Goal: Navigation & Orientation: Find specific page/section

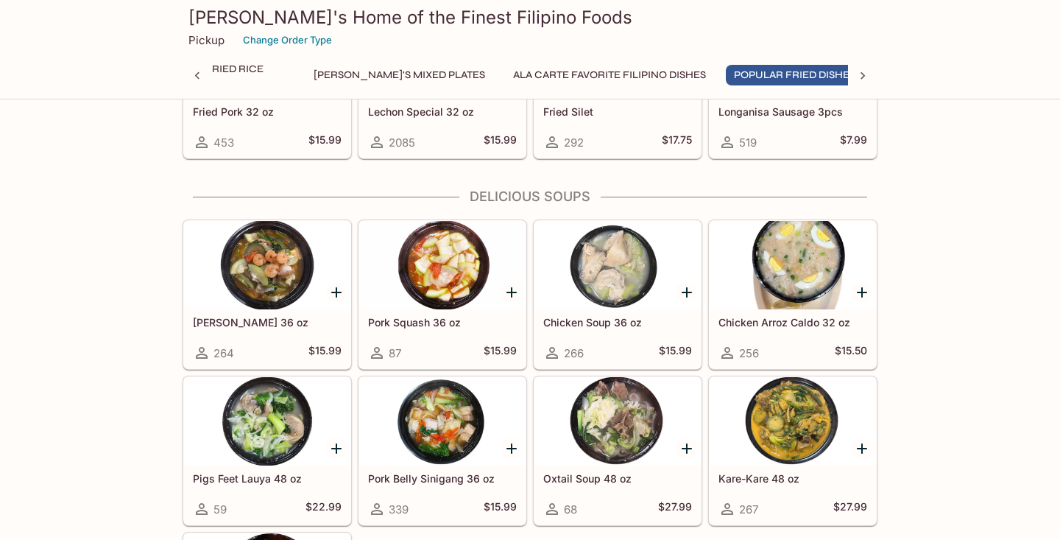
scroll to position [1663, 0]
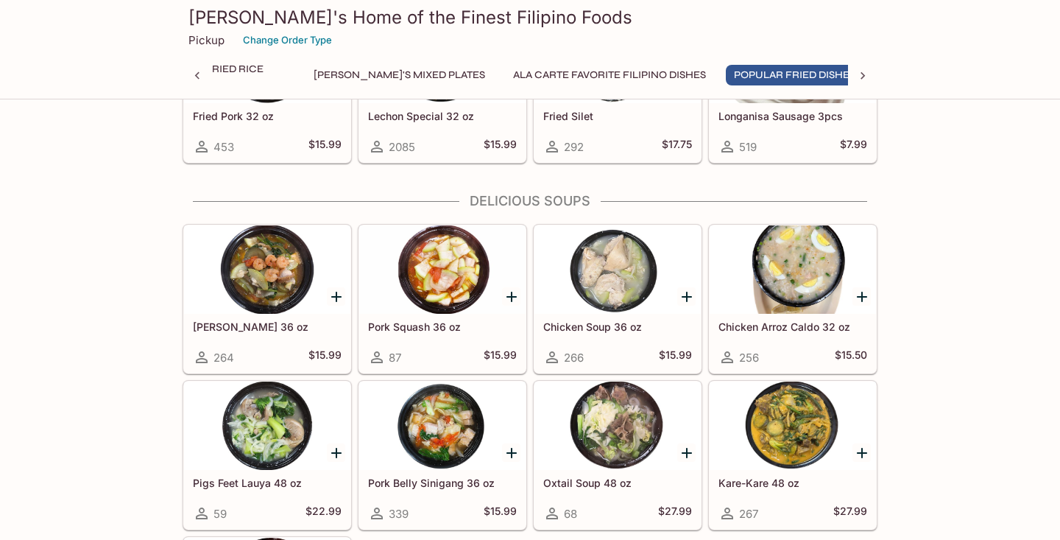
click at [453, 273] on div at bounding box center [442, 269] width 166 height 88
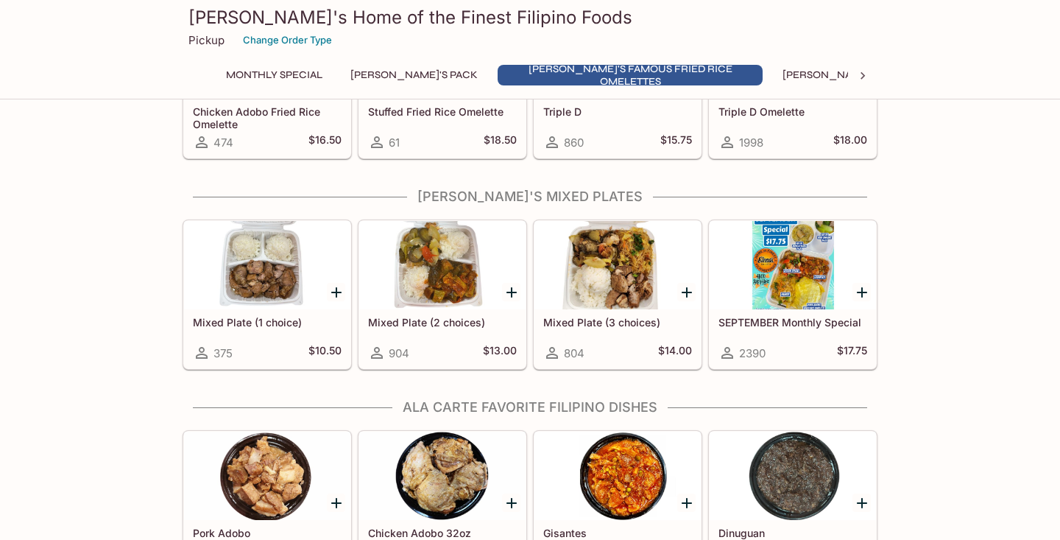
scroll to position [726, 0]
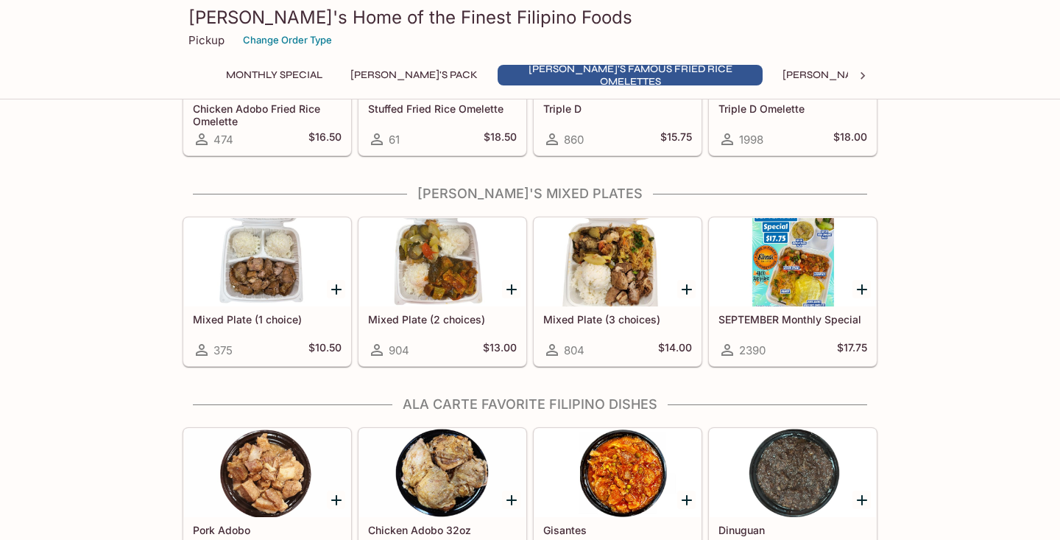
click at [620, 295] on div at bounding box center [618, 262] width 166 height 88
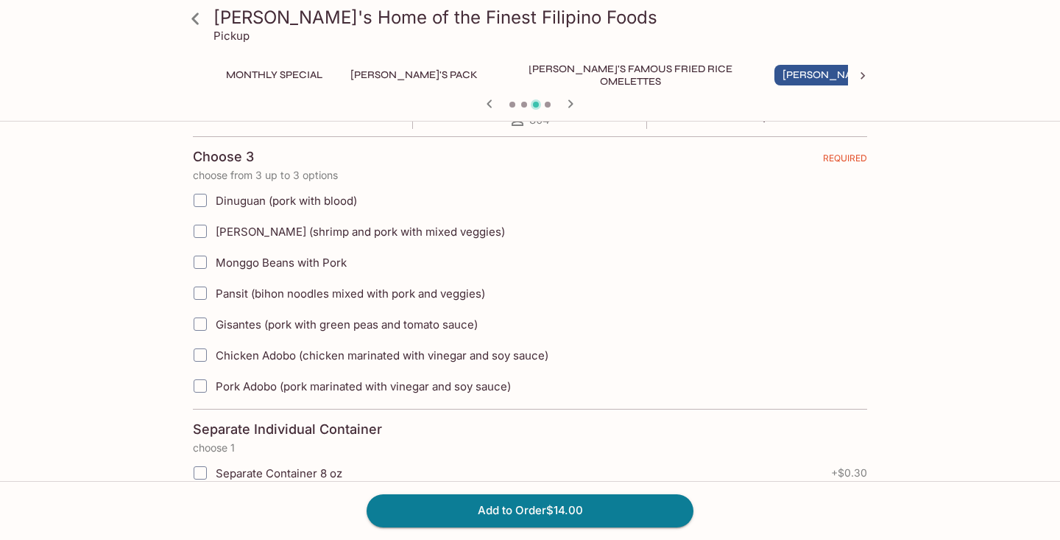
scroll to position [329, 0]
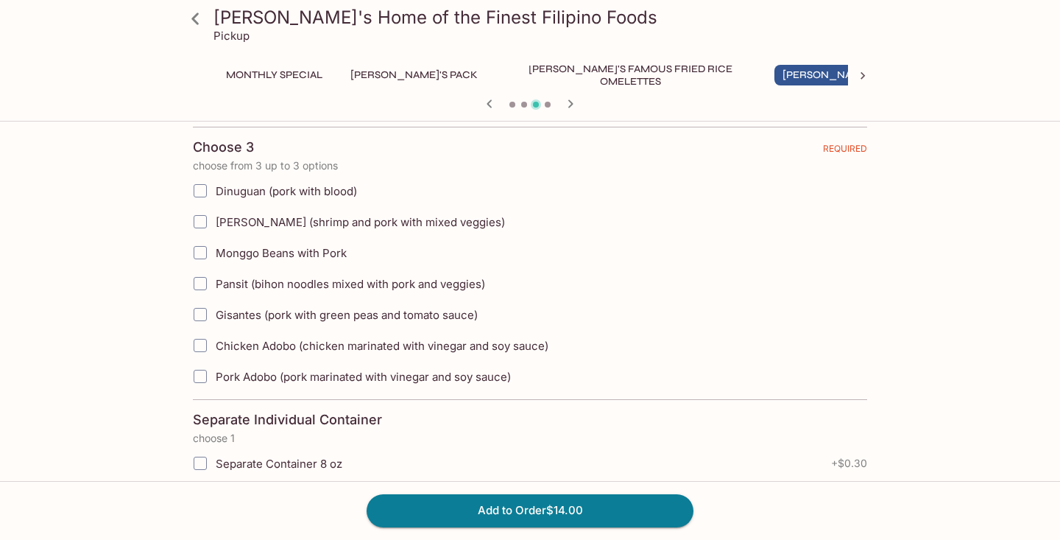
click at [194, 15] on icon at bounding box center [196, 19] width 26 height 26
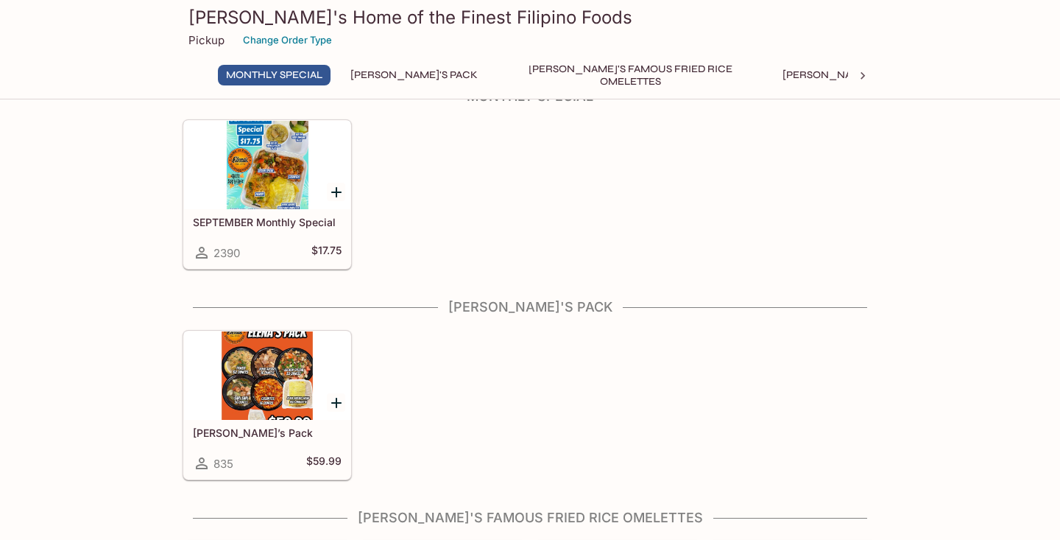
scroll to position [40, 0]
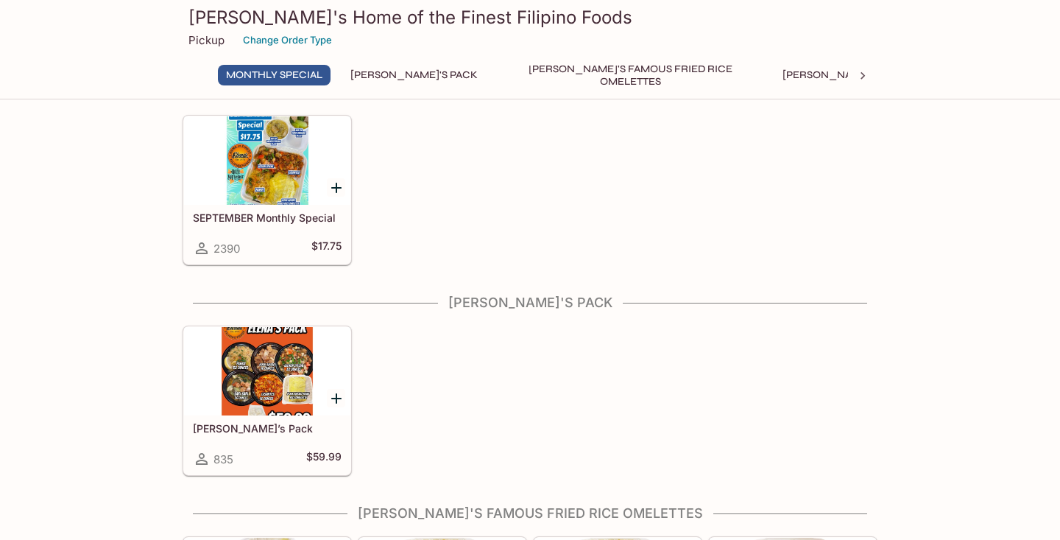
click at [276, 177] on div at bounding box center [267, 160] width 166 height 88
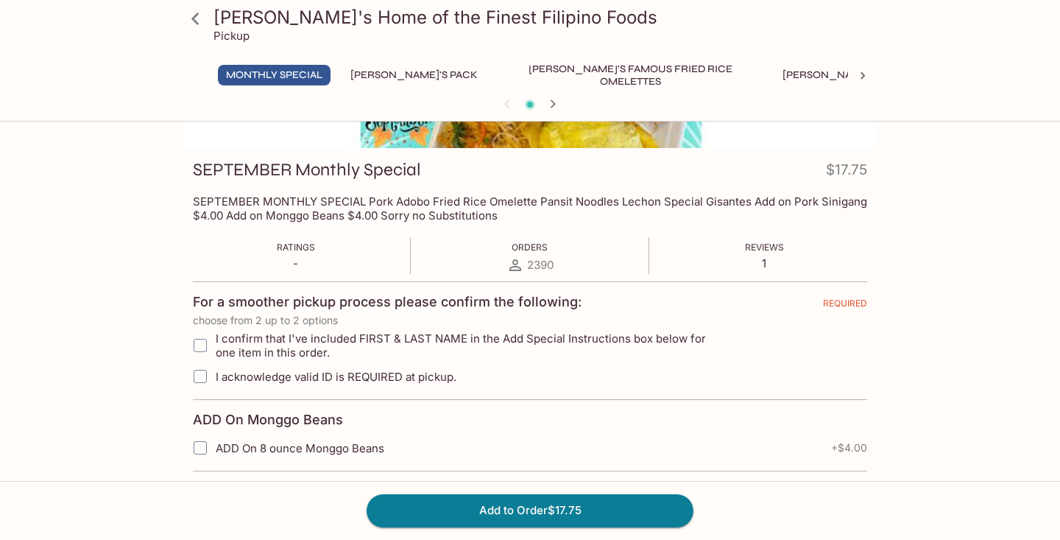
scroll to position [177, 0]
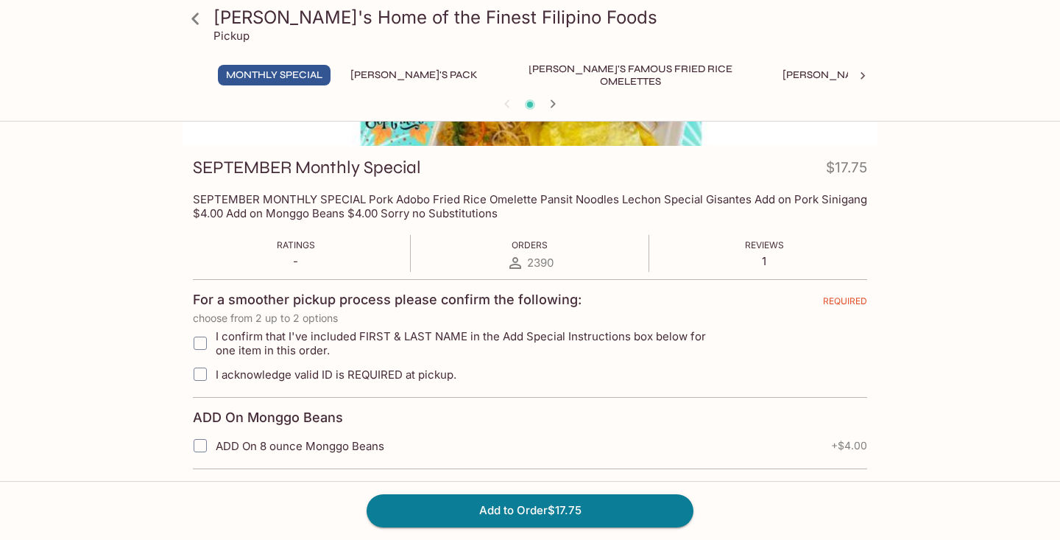
click at [200, 18] on icon at bounding box center [196, 19] width 26 height 26
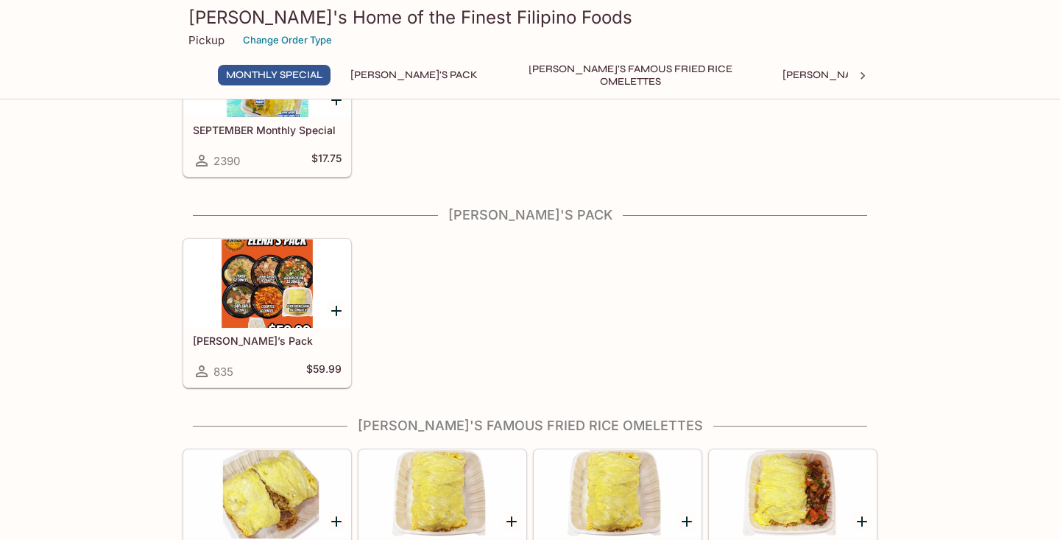
scroll to position [129, 0]
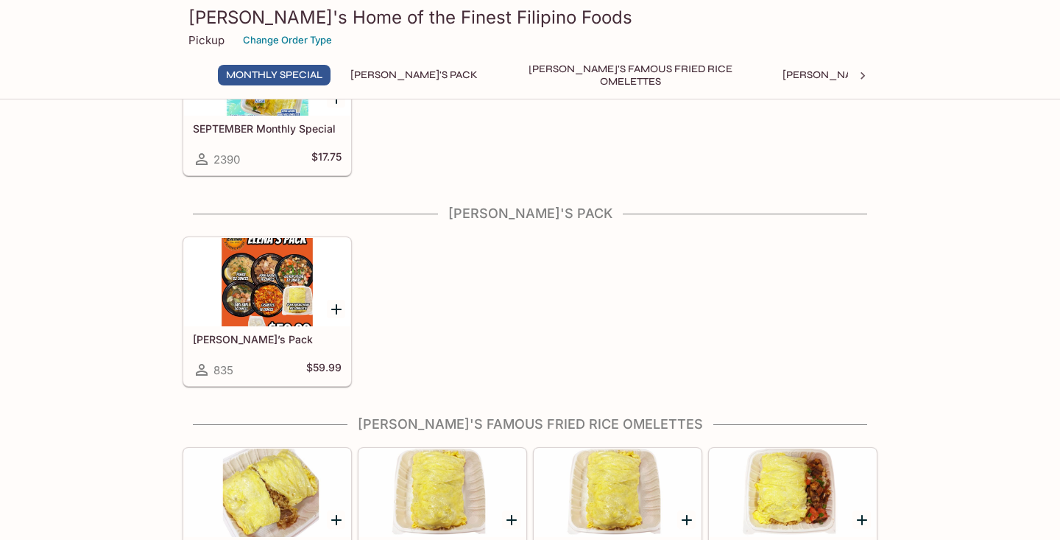
click at [265, 292] on div at bounding box center [267, 282] width 166 height 88
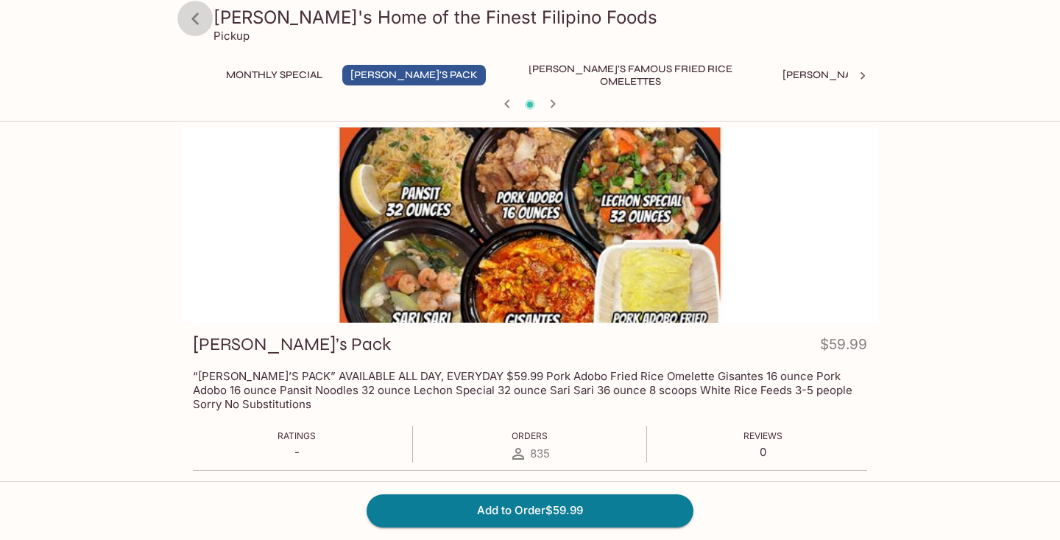
click at [194, 18] on icon at bounding box center [194, 19] width 7 height 12
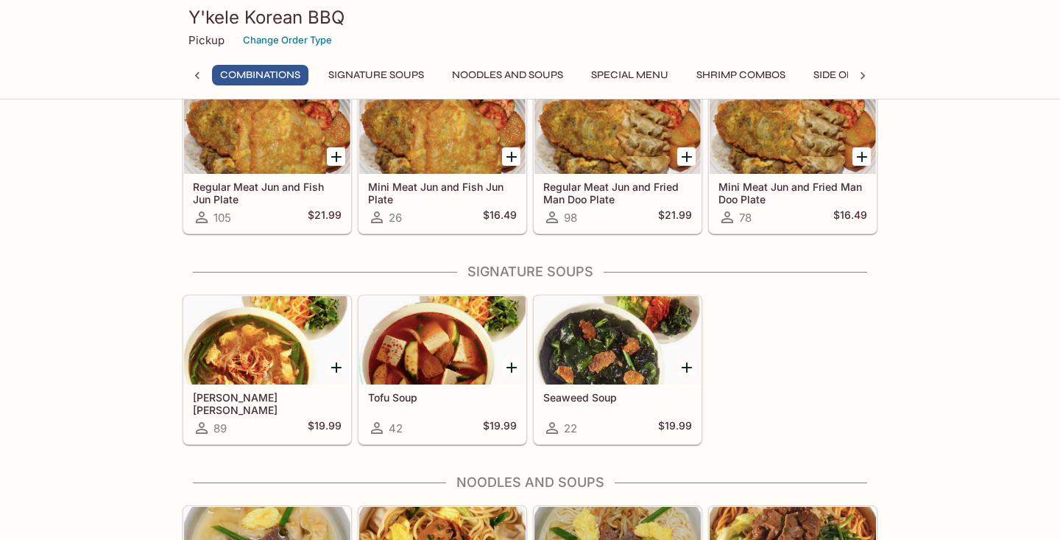
scroll to position [1218, 0]
click at [459, 348] on div at bounding box center [442, 340] width 166 height 88
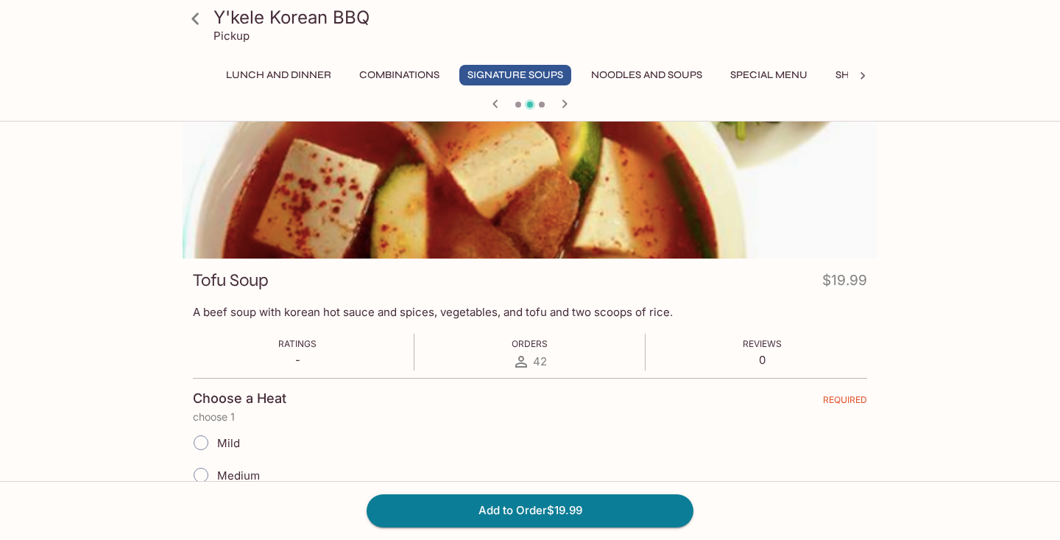
click at [668, 71] on button "Noodles and Soups" at bounding box center [646, 75] width 127 height 21
